Goal: Information Seeking & Learning: Learn about a topic

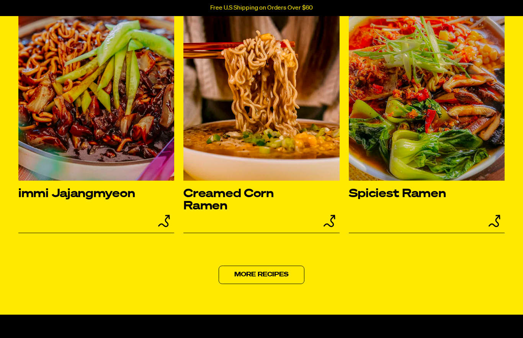
scroll to position [3130, 0]
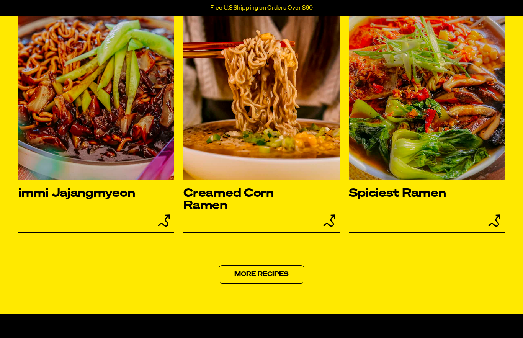
click at [283, 284] on link "More Recipes" at bounding box center [262, 274] width 86 height 18
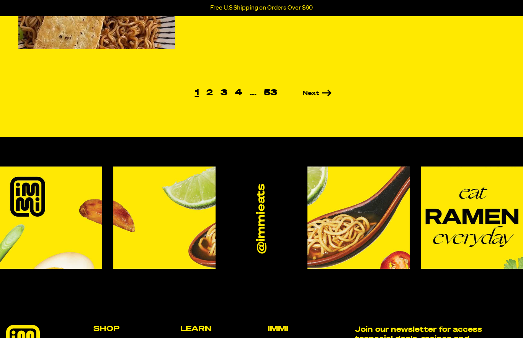
scroll to position [646, 0]
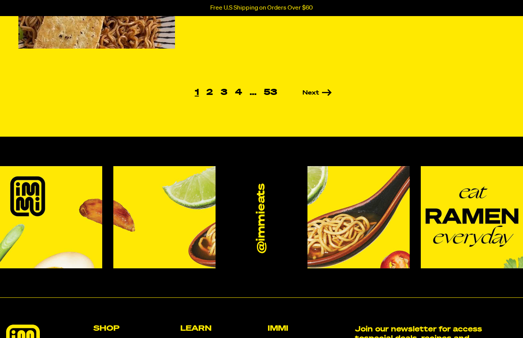
click at [475, 225] on img at bounding box center [472, 217] width 102 height 102
click at [209, 325] on h2 "Learn" at bounding box center [220, 329] width 81 height 8
click at [197, 325] on h2 "Learn" at bounding box center [220, 329] width 81 height 8
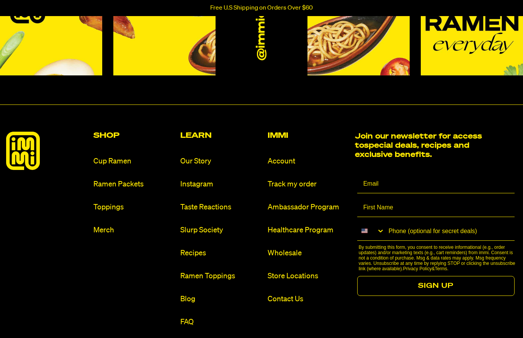
scroll to position [839, 0]
click at [187, 317] on link "FAQ" at bounding box center [220, 322] width 81 height 10
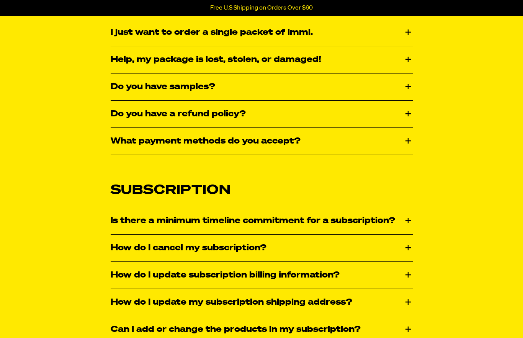
scroll to position [456, 0]
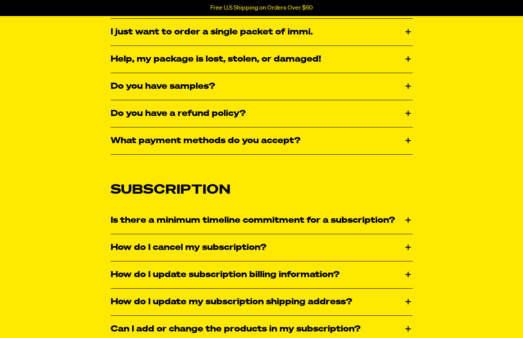
click at [412, 106] on div "Do you have a refund policy?" at bounding box center [262, 114] width 302 height 27
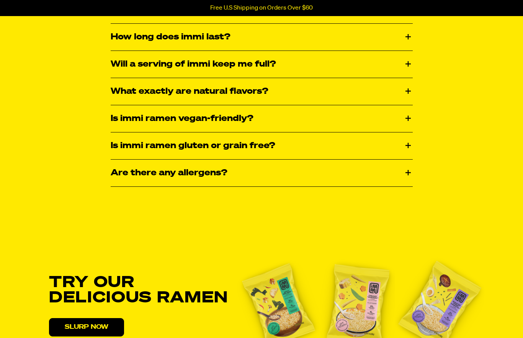
scroll to position [1360, 0]
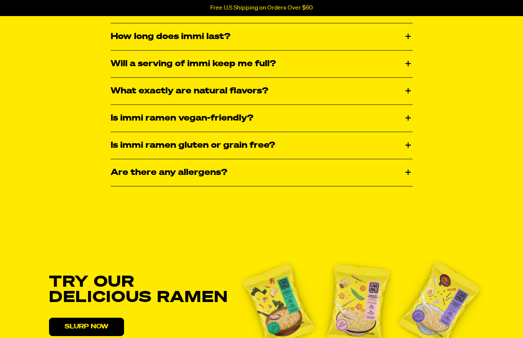
click at [364, 301] on img at bounding box center [357, 305] width 75 height 103
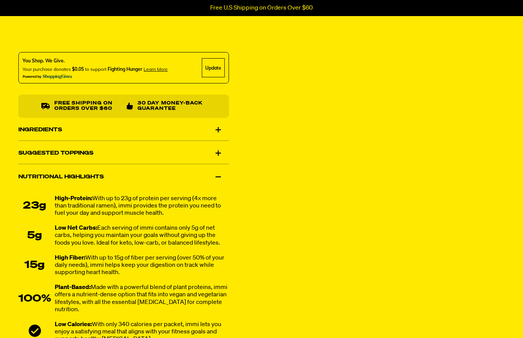
scroll to position [423, 0]
click at [219, 145] on div "Suggested Toppings" at bounding box center [123, 152] width 211 height 21
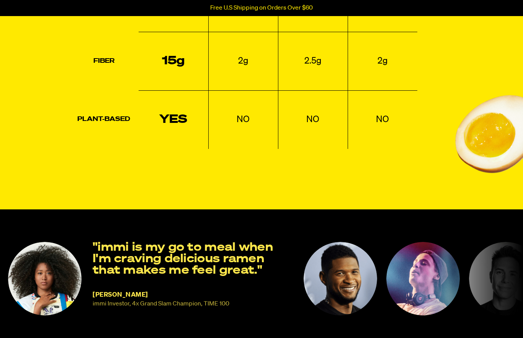
scroll to position [1110, 0]
